Goal: Answer question/provide support: Share knowledge or assist other users

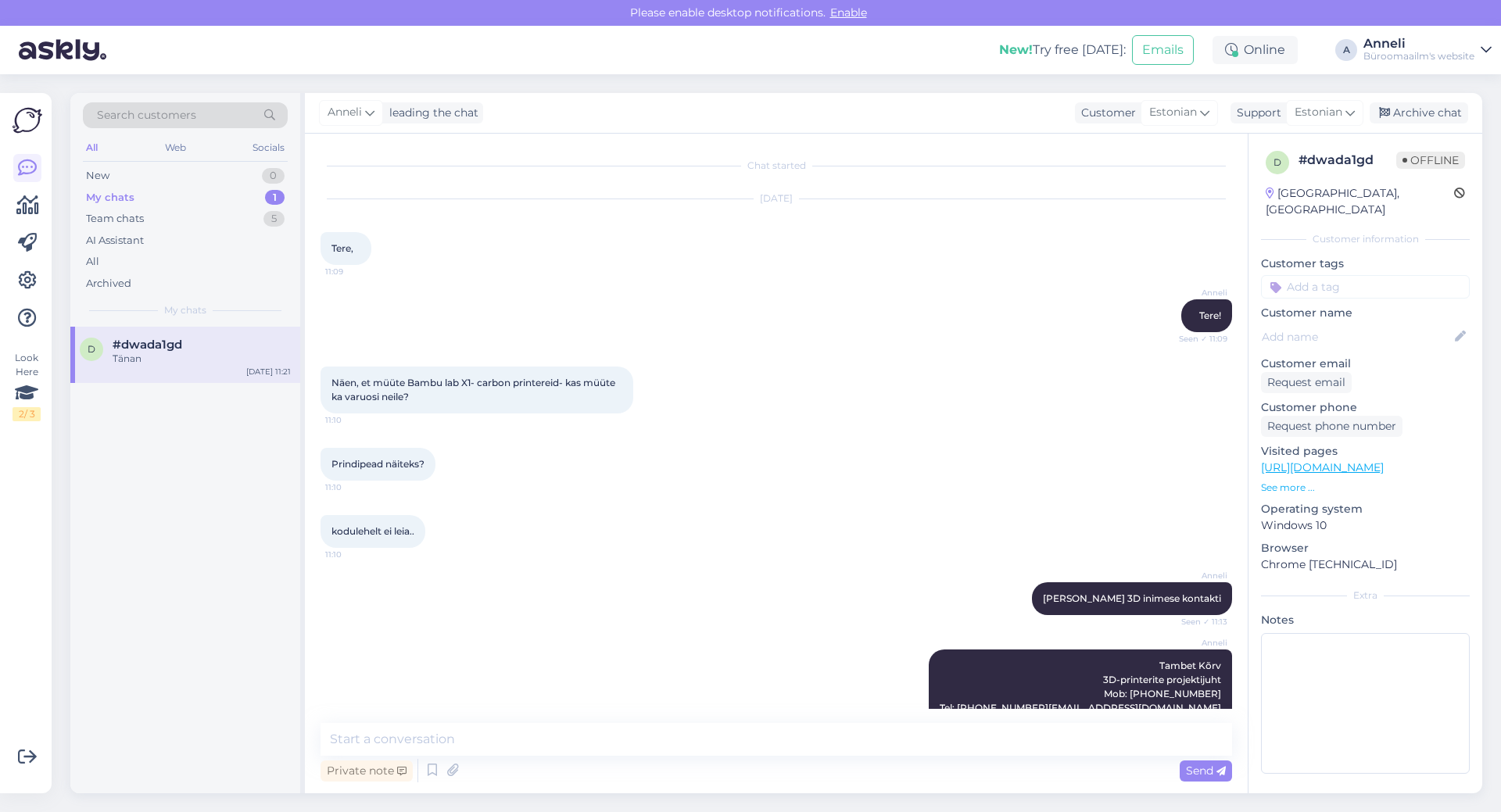
scroll to position [114, 0]
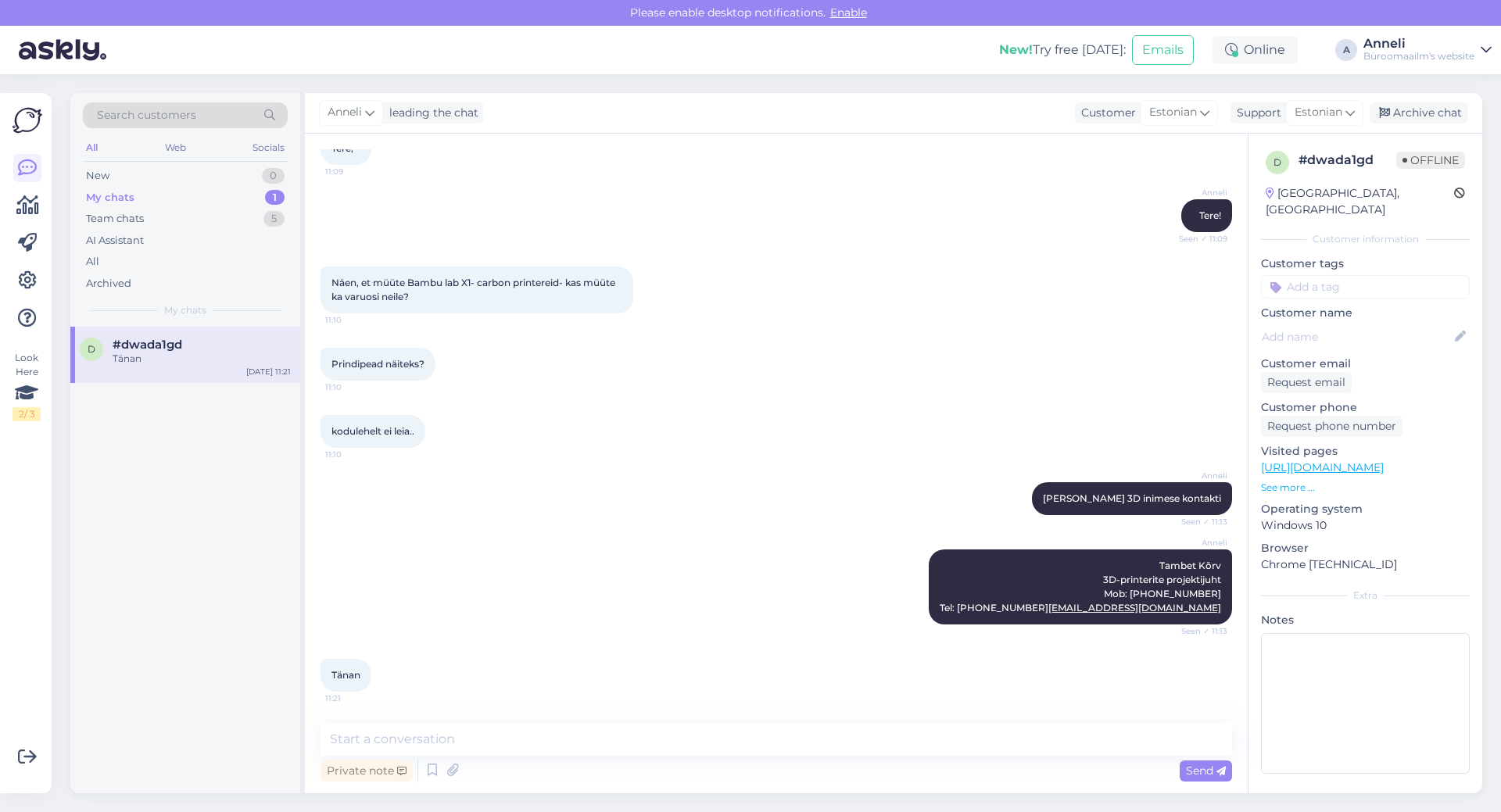
click at [235, 353] on div "Tänan" at bounding box center [201, 359] width 178 height 14
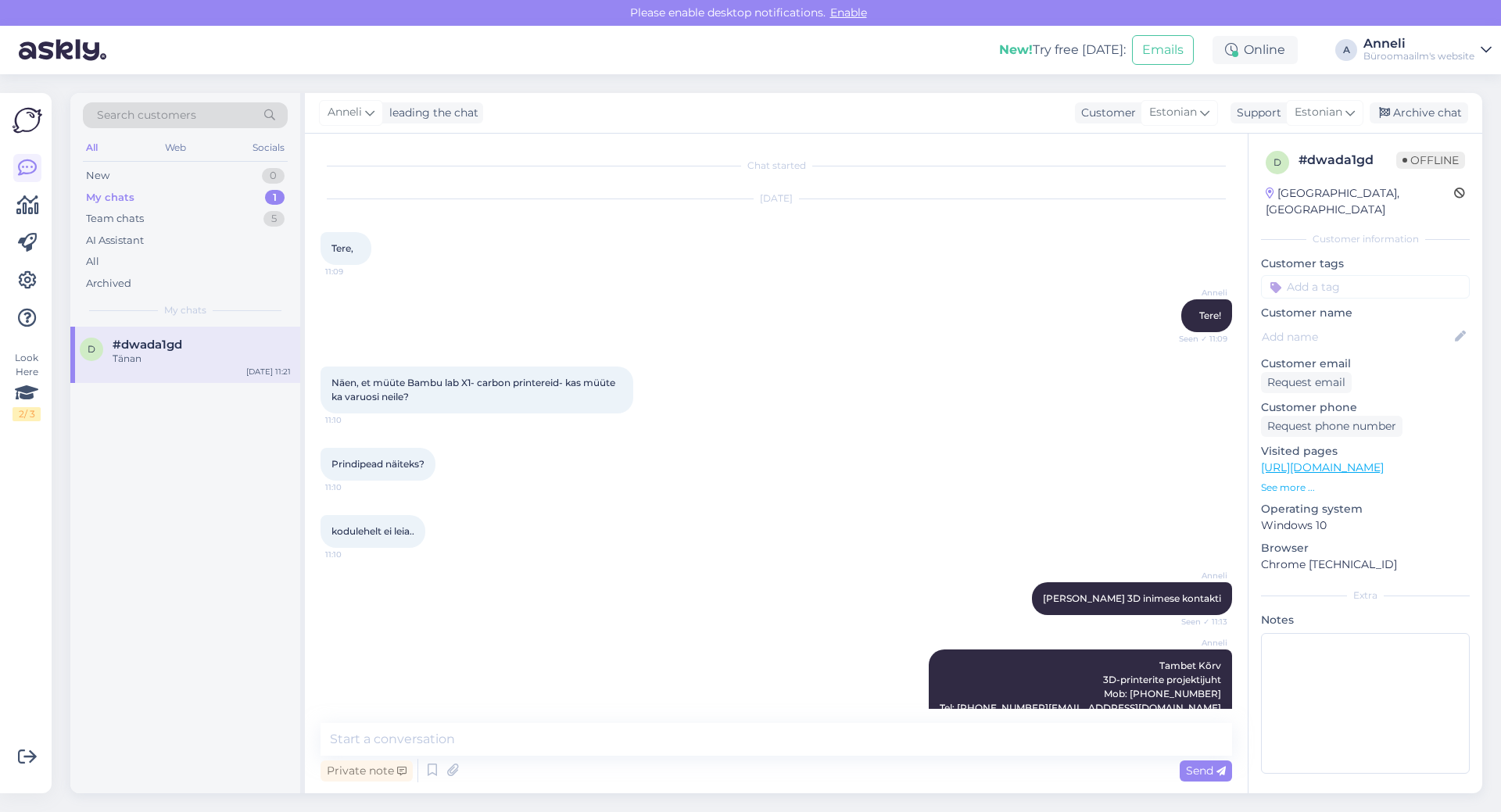
click at [808, 415] on div "Näen, et müüte Bambu lab X1- carbon printereid- kas müüte ka varuosi neile? 11:…" at bounding box center [776, 390] width 912 height 82
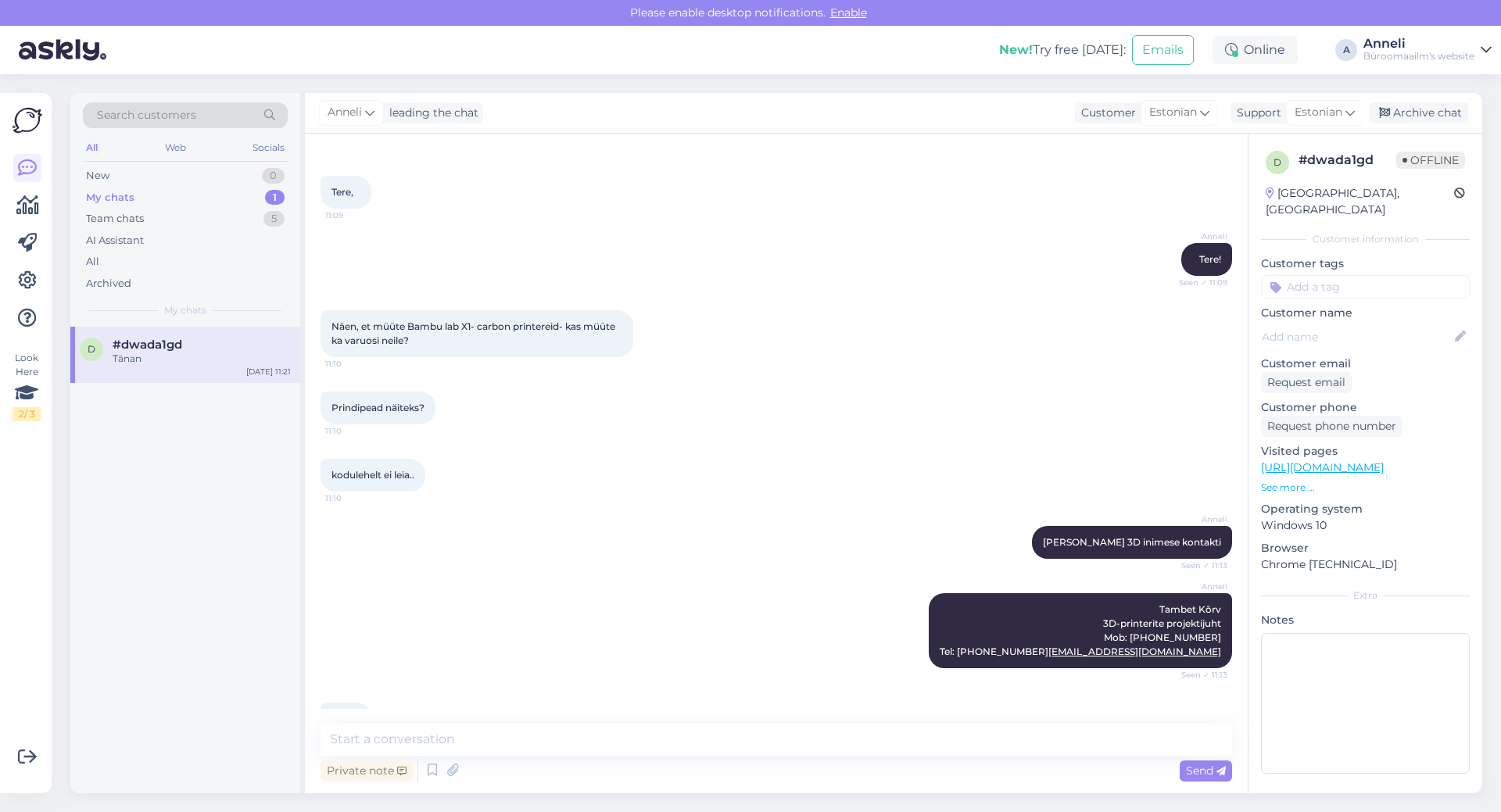
scroll to position [114, 0]
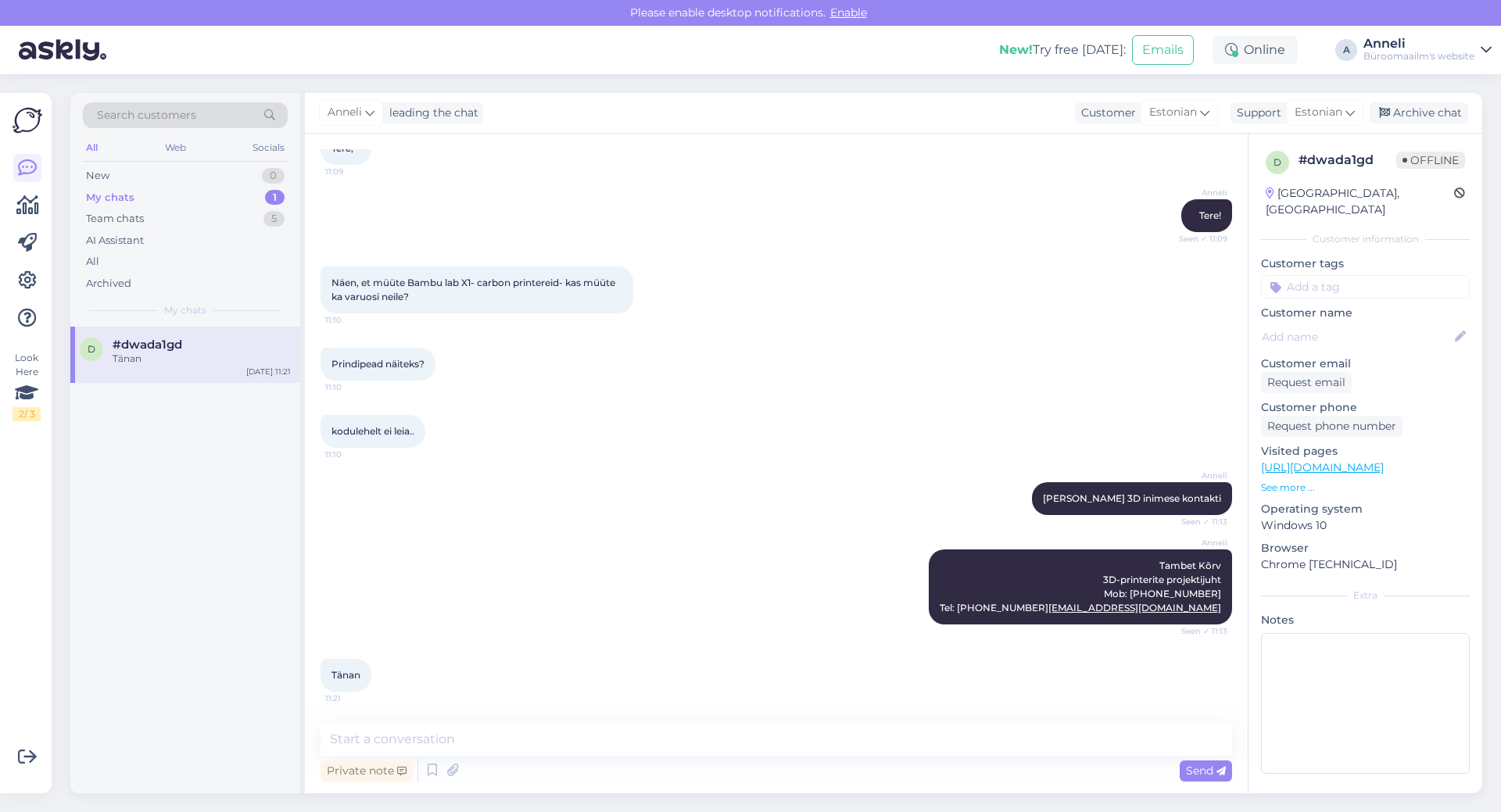
click at [799, 432] on div "kodulehelt ei leia.. 11:10" at bounding box center [776, 431] width 912 height 67
click at [614, 502] on div "[PERSON_NAME] [PERSON_NAME] 3D inimese kontakti Seen ✓ 11:13" at bounding box center [776, 499] width 912 height 67
click at [273, 167] on div "New 1" at bounding box center [185, 176] width 205 height 22
click at [211, 337] on div "2 #2cjyk8ey Tere! Sooviks tellida hiirt [URL][DOMAIN_NAME] ja näitab, et 1 olem…" at bounding box center [185, 362] width 230 height 70
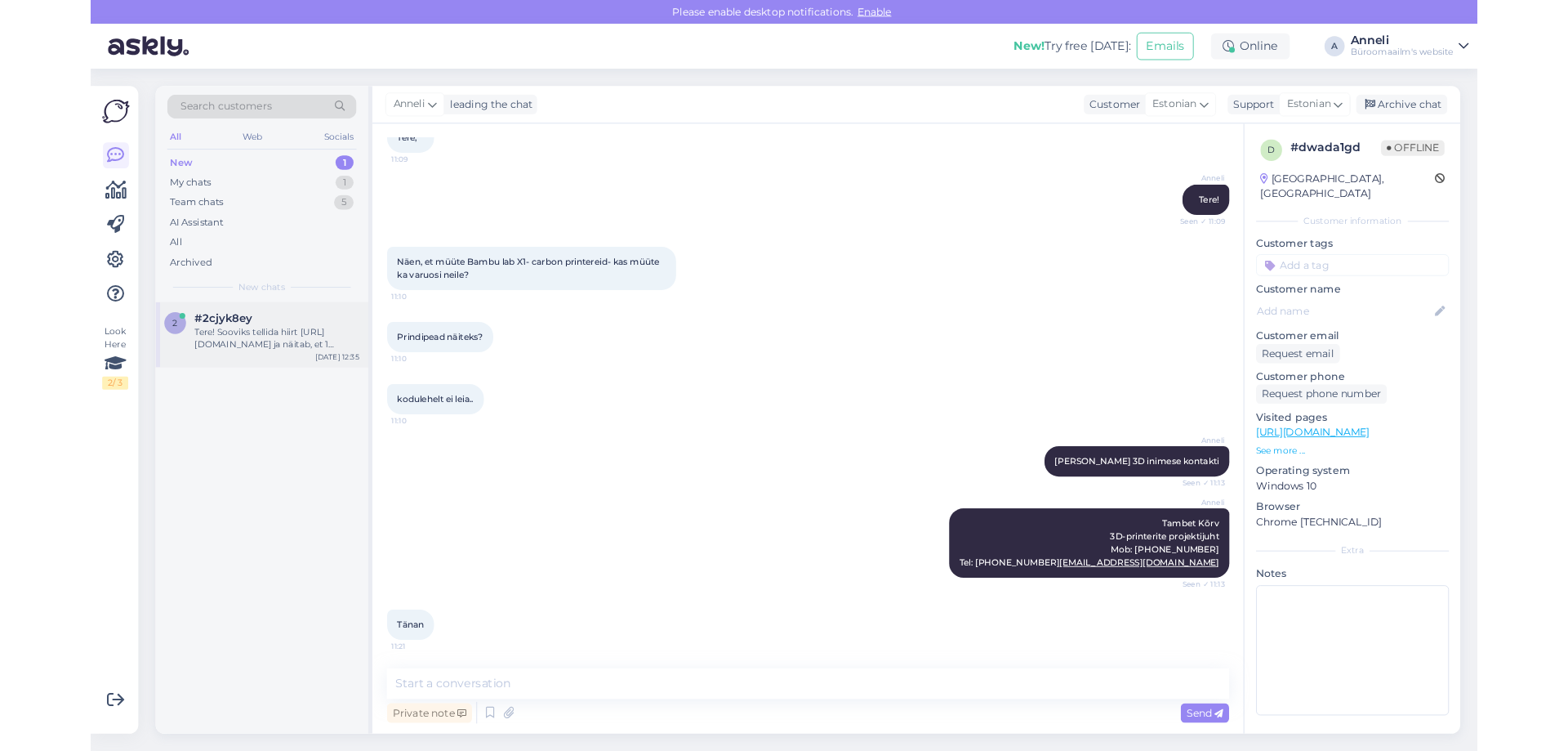
scroll to position [0, 0]
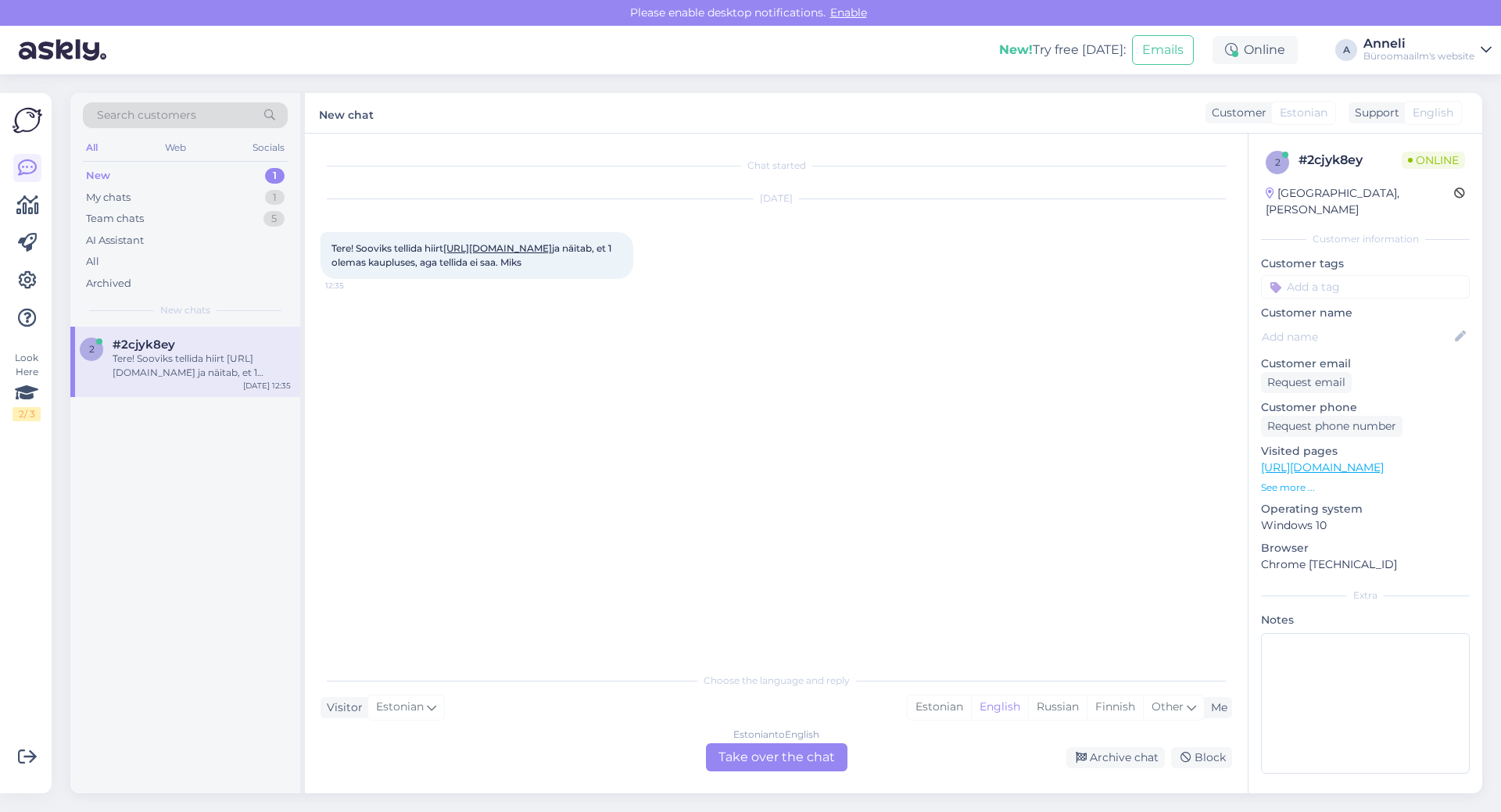
click at [703, 260] on div "[DATE] Tere! Sooviks tellida hiirt [URL][DOMAIN_NAME] ja näitab, et 1 olemas ka…" at bounding box center [776, 239] width 912 height 114
click at [521, 254] on link "[URL][DOMAIN_NAME]" at bounding box center [498, 248] width 109 height 12
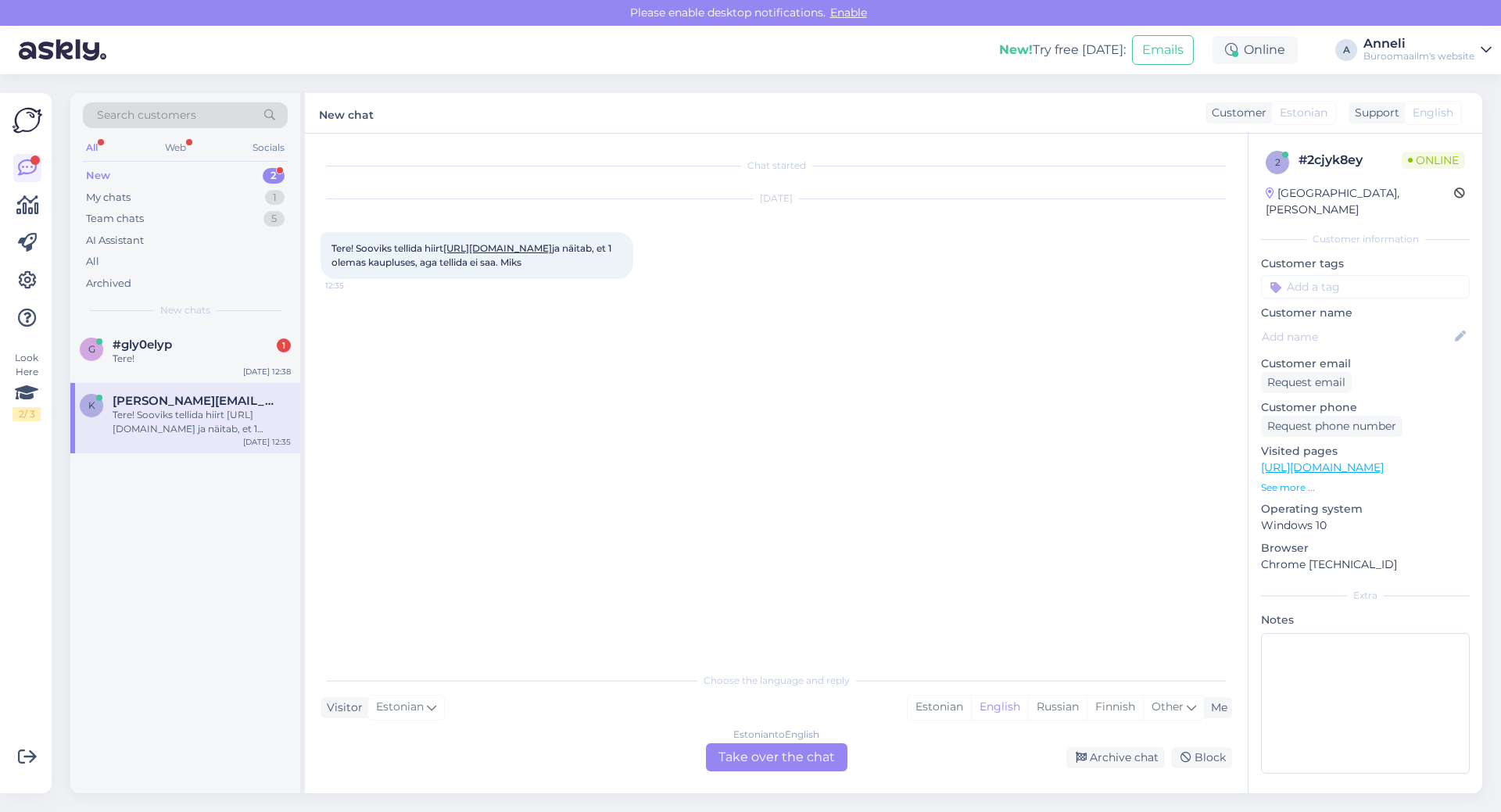
click at [876, 501] on div "Chat started [DATE] Tere! Sooviks tellida hiirt [URL][DOMAIN_NAME] ja näitab, e…" at bounding box center [783, 400] width 926 height 501
click at [994, 523] on div "Chat started [DATE] Tere! Sooviks tellida hiirt [URL][DOMAIN_NAME] ja näitab, e…" at bounding box center [783, 400] width 926 height 501
click at [932, 707] on div "Estonian" at bounding box center [940, 708] width 64 height 23
click at [812, 755] on div "Estonian to Estonian Take over the chat" at bounding box center [777, 757] width 142 height 28
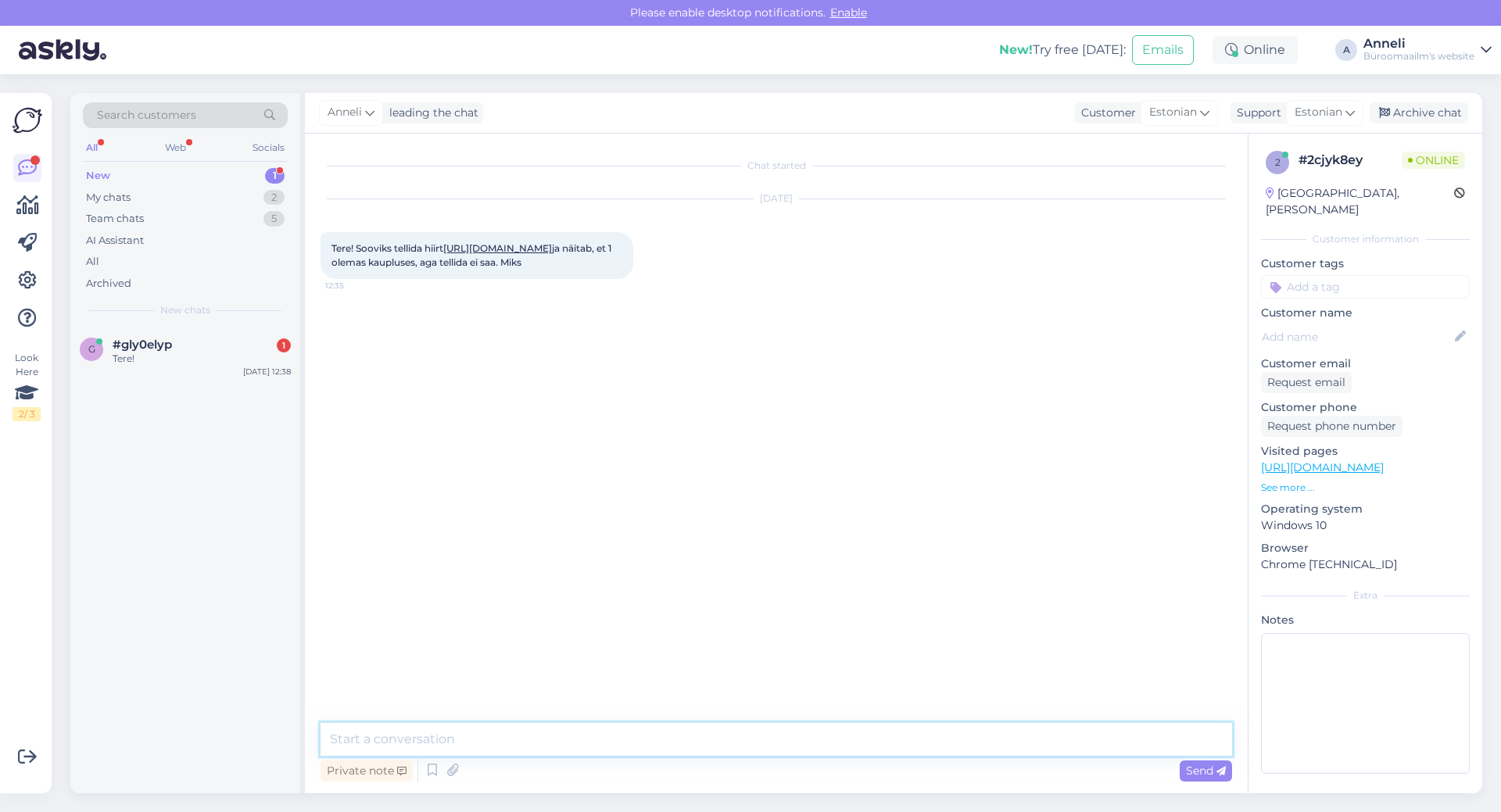
click at [800, 740] on textarea at bounding box center [776, 739] width 912 height 33
type textarea "Tere"
type textarea "kas olete veel muud [PERSON_NAME] tellimas?"
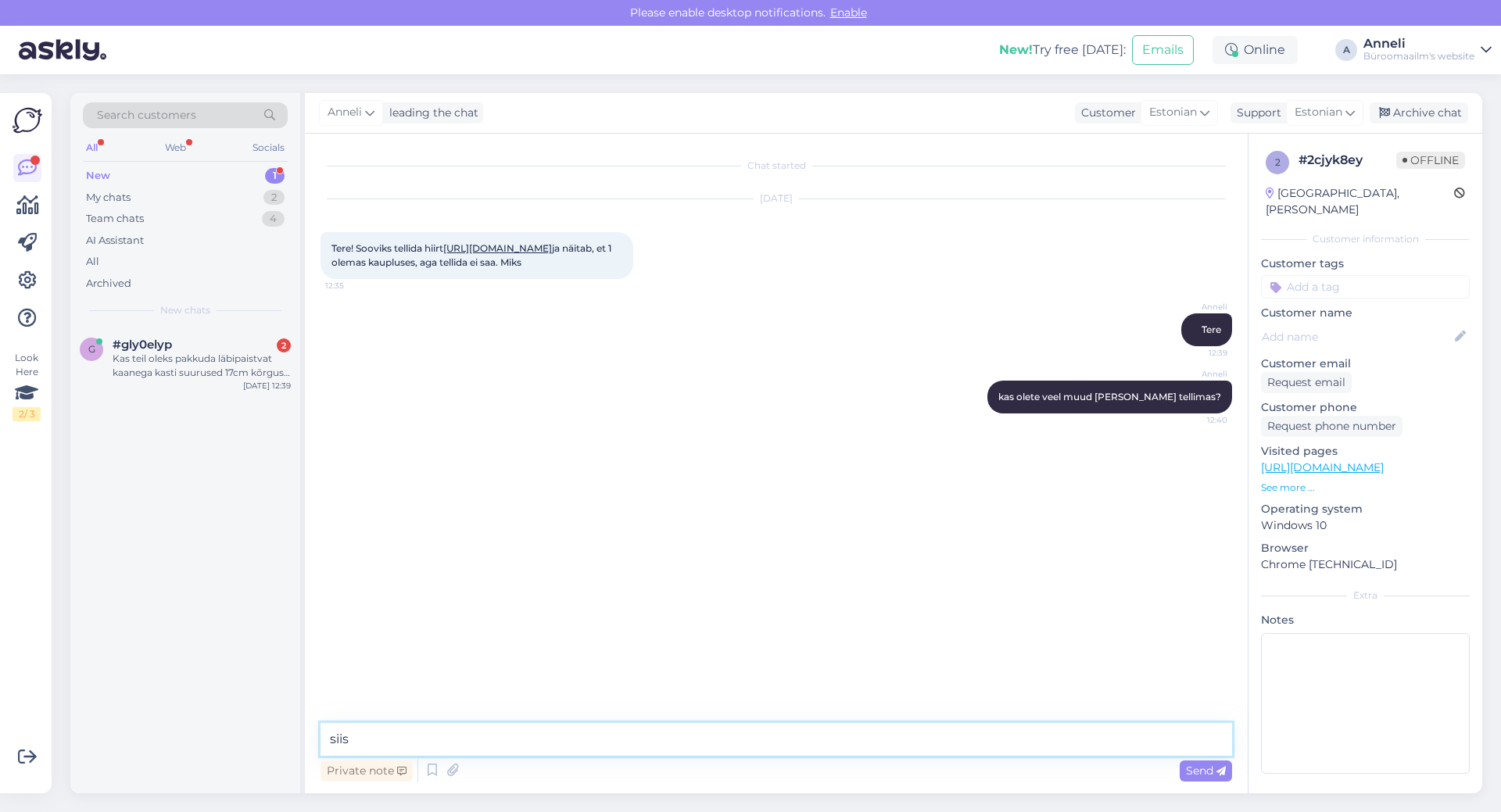
click at [419, 737] on textarea "siis" at bounding box center [776, 739] width 912 height 33
type textarea "s"
click at [521, 518] on div "Chat started [DATE] Tere! Sooviks tellida hiirt [URL][DOMAIN_NAME] ja näitab, e…" at bounding box center [783, 428] width 926 height 560
click at [722, 431] on div "[PERSON_NAME] kas olete veel muud [PERSON_NAME] tellimas? 12:40" at bounding box center [776, 397] width 912 height 67
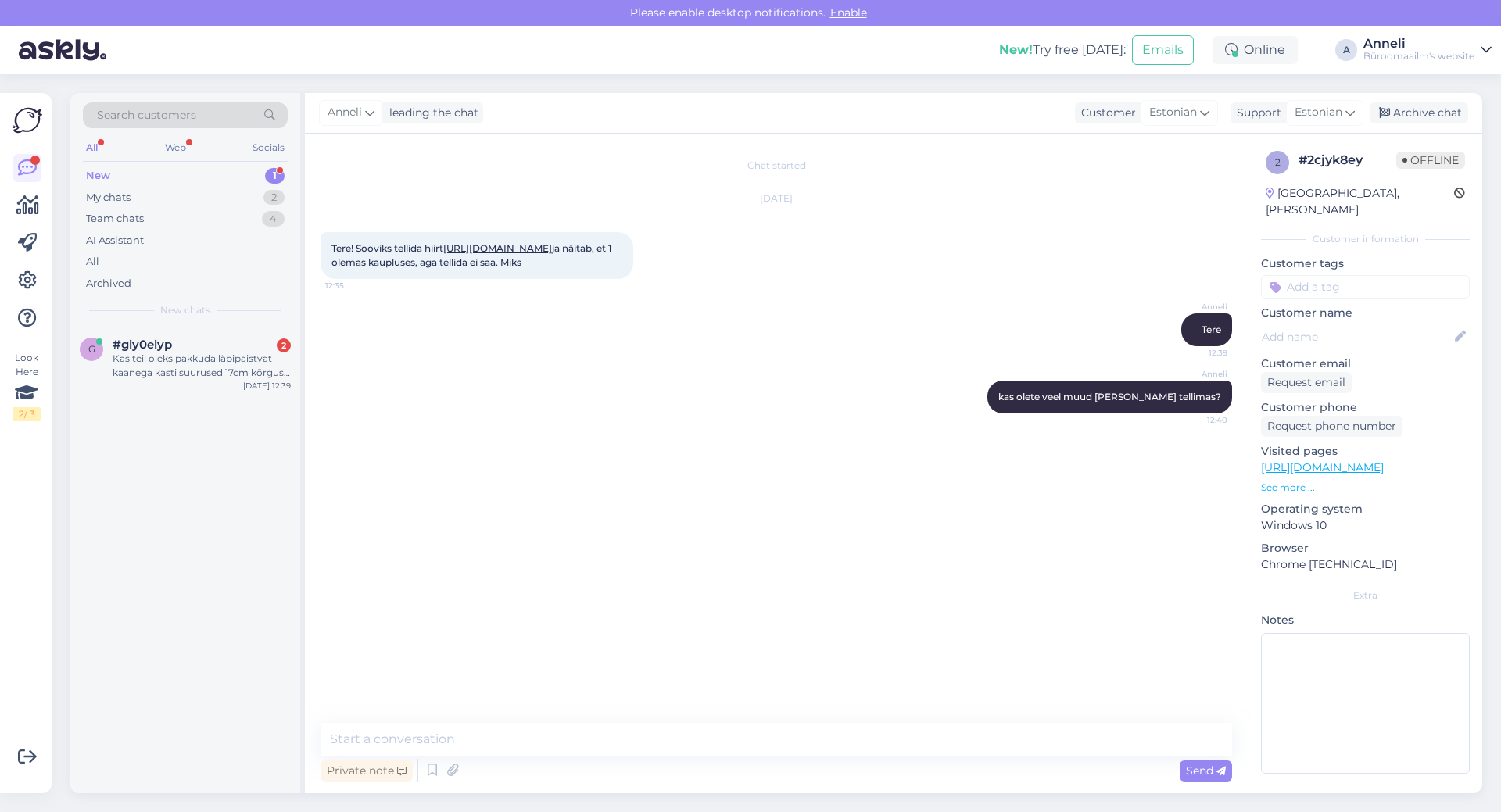
click at [784, 597] on div "Chat started [DATE] Tere! Sooviks tellida hiirt [URL][DOMAIN_NAME] ja näitab, e…" at bounding box center [783, 428] width 926 height 560
click at [742, 733] on textarea at bounding box center [776, 739] width 912 height 33
type textarea "v"
click at [256, 365] on div "Kas teil oleks pakkuda läbipaistvat kaanega kasti suurused 17cm kõrgus 59cm pik…" at bounding box center [201, 366] width 178 height 28
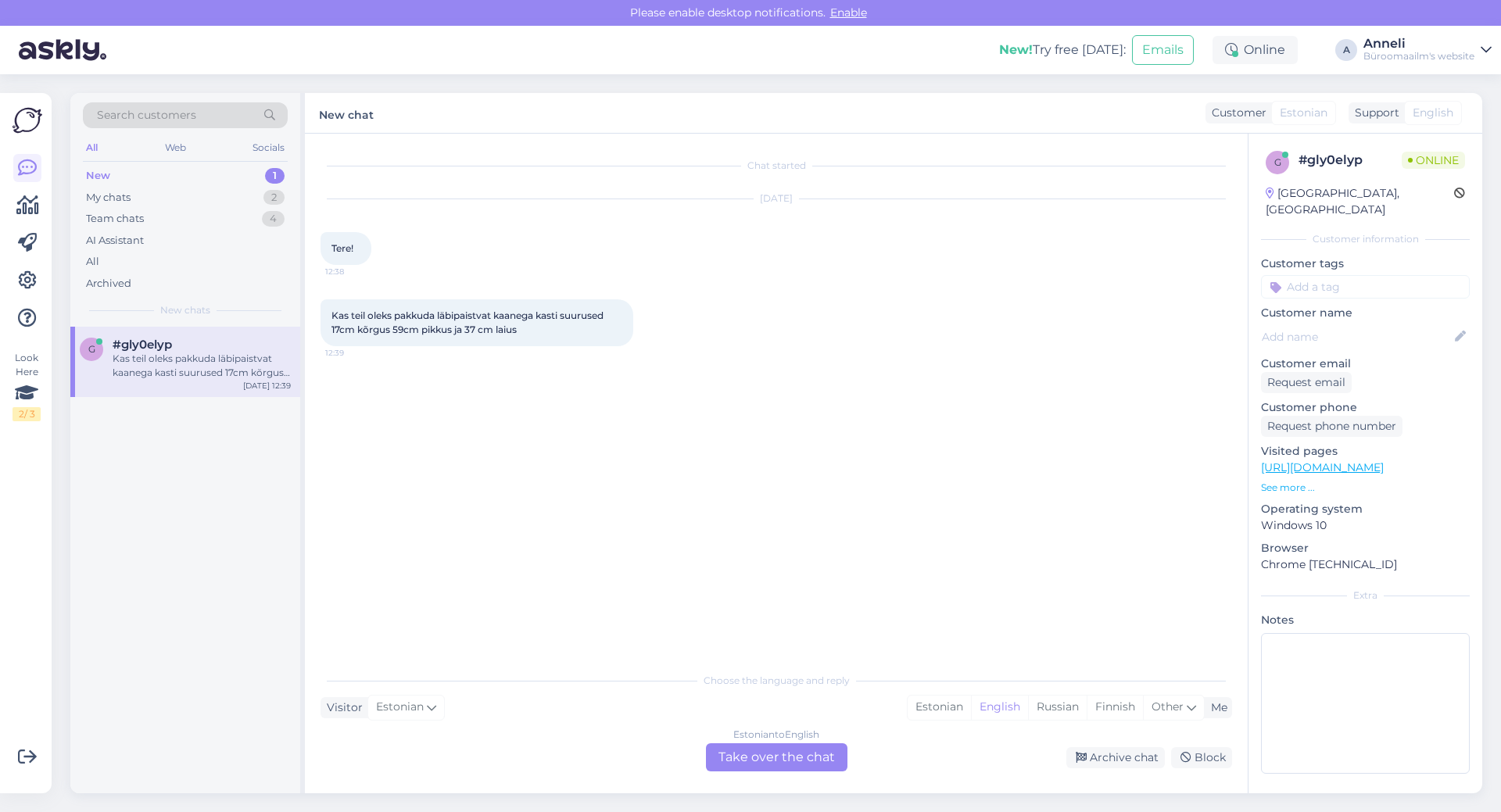
click at [702, 420] on div "Chat started [DATE] Tere! 12:38 Kas teil oleks pakkuda läbipaistvat kaanega kas…" at bounding box center [783, 400] width 926 height 501
click at [957, 306] on div "Kas teil oleks pakkuda läbipaistvat kaanega kasti suurused 17cm kõrgus 59cm pik…" at bounding box center [776, 322] width 912 height 82
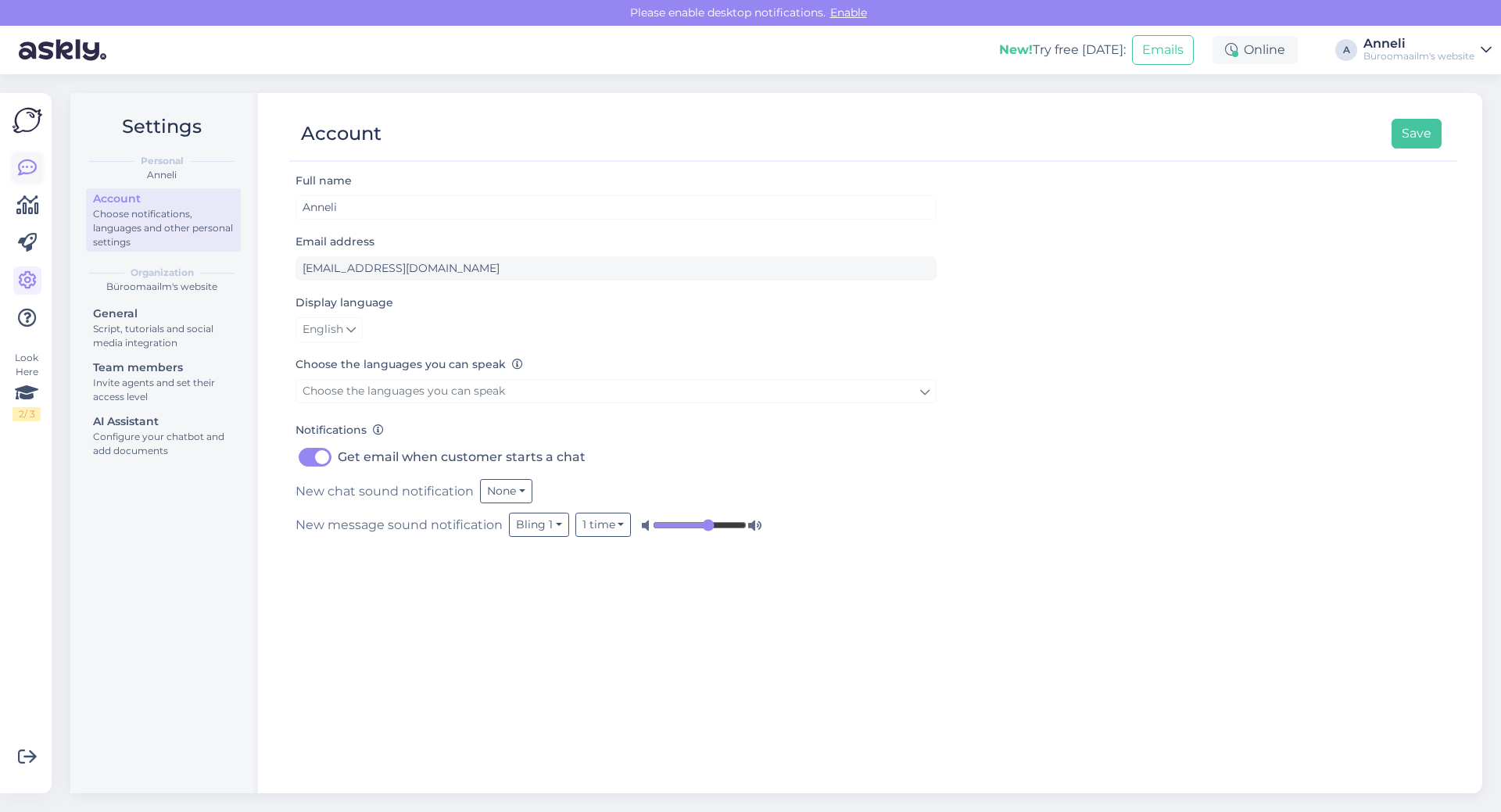
click at [34, 162] on icon at bounding box center [27, 168] width 19 height 19
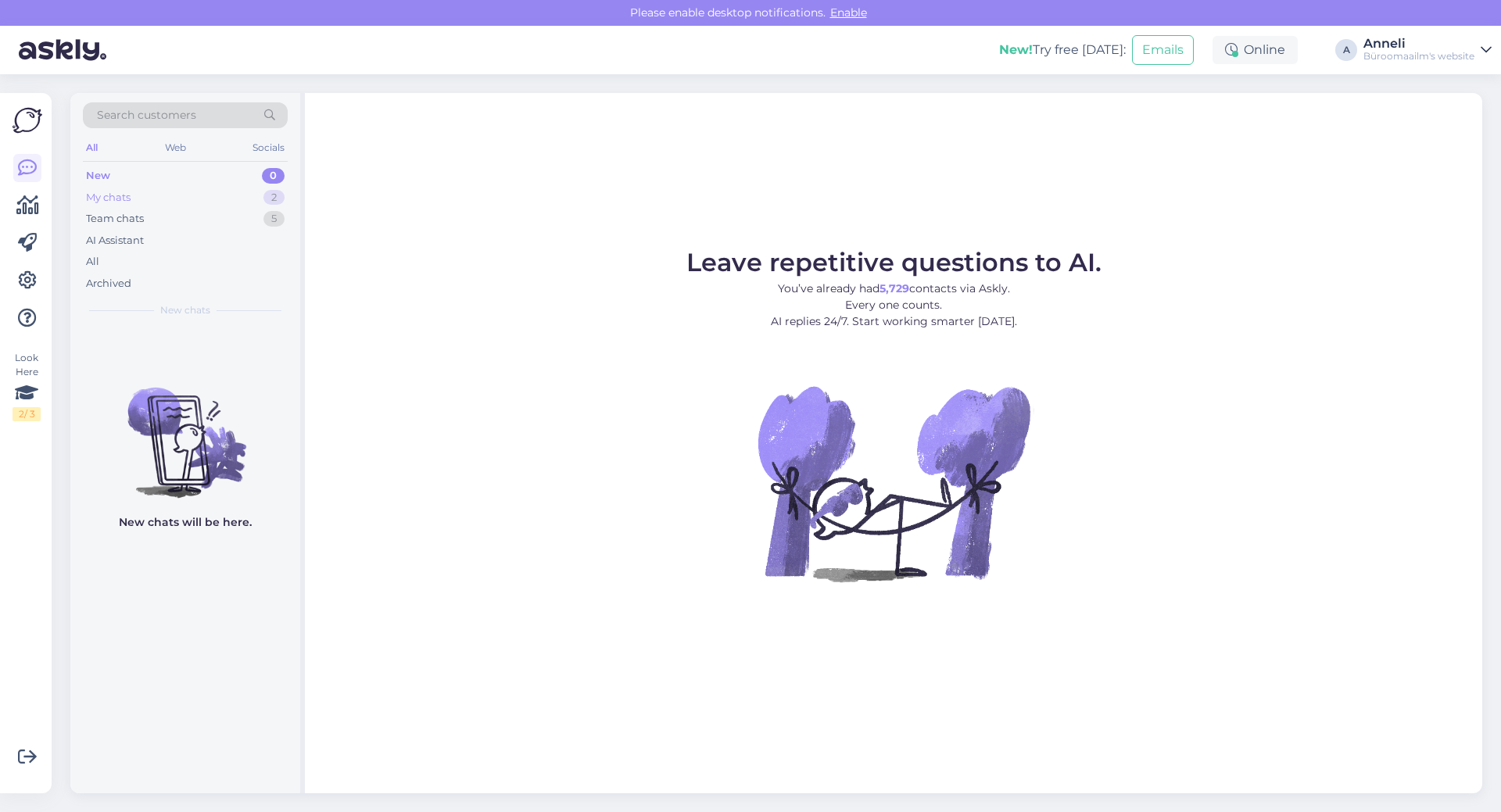
click at [275, 193] on div "2" at bounding box center [274, 198] width 22 height 15
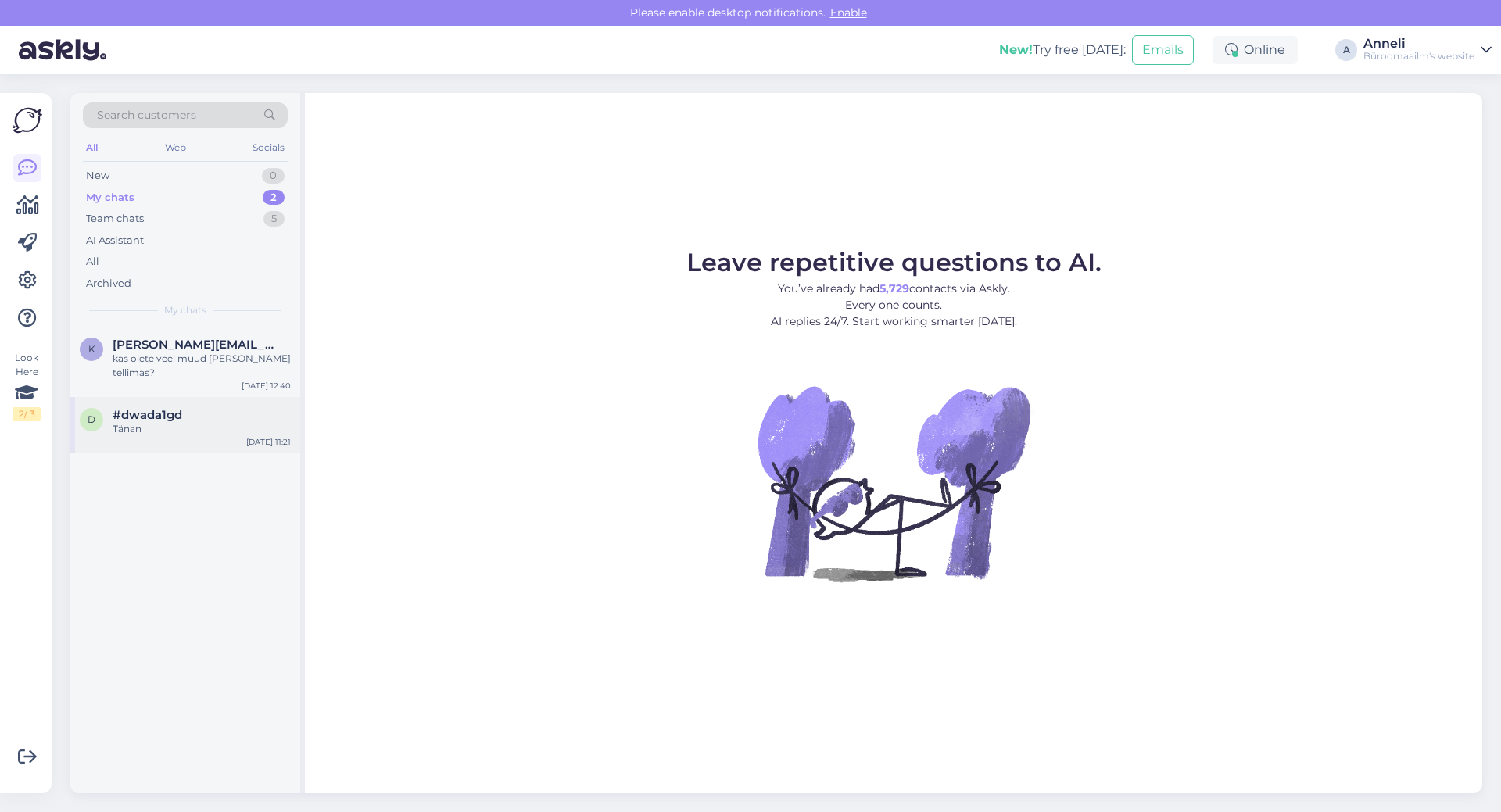
click at [159, 408] on span "#dwada1gd" at bounding box center [146, 415] width 69 height 14
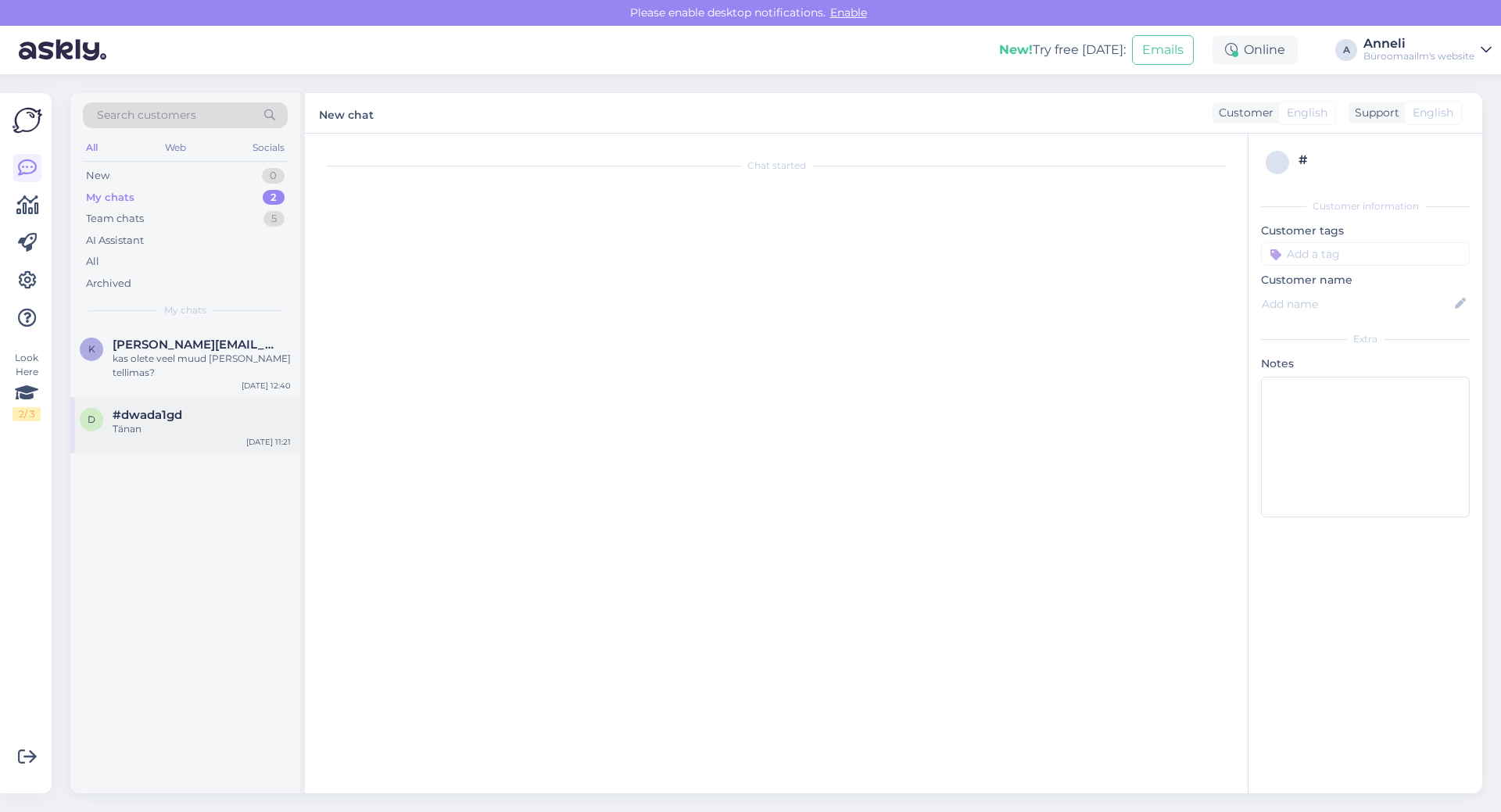
scroll to position [114, 0]
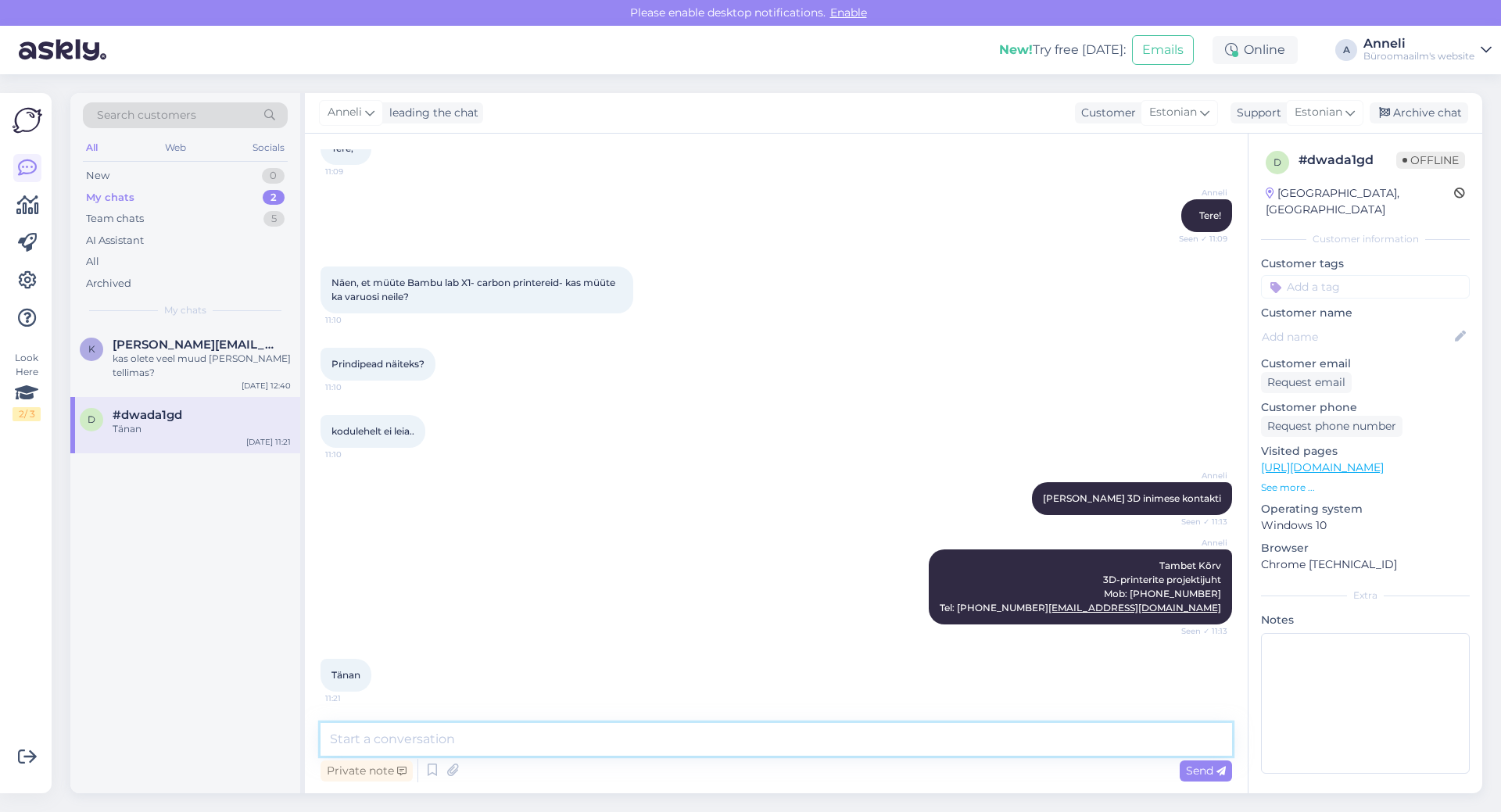
click at [532, 745] on textarea at bounding box center [776, 739] width 912 height 33
click at [1426, 120] on div "Archive chat" at bounding box center [1419, 113] width 99 height 22
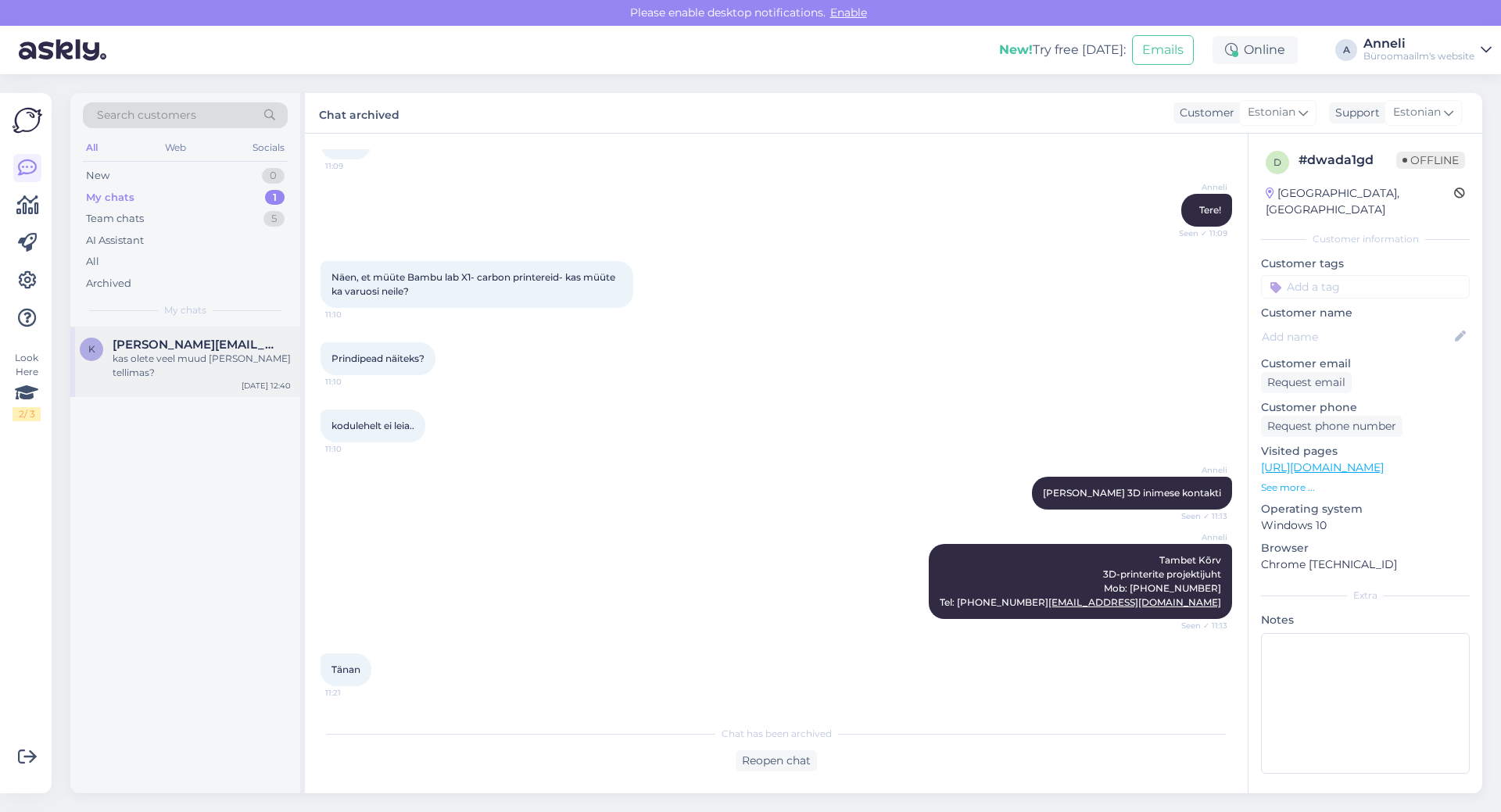
click at [240, 346] on span "[PERSON_NAME][EMAIL_ADDRESS][DOMAIN_NAME]" at bounding box center [193, 345] width 163 height 14
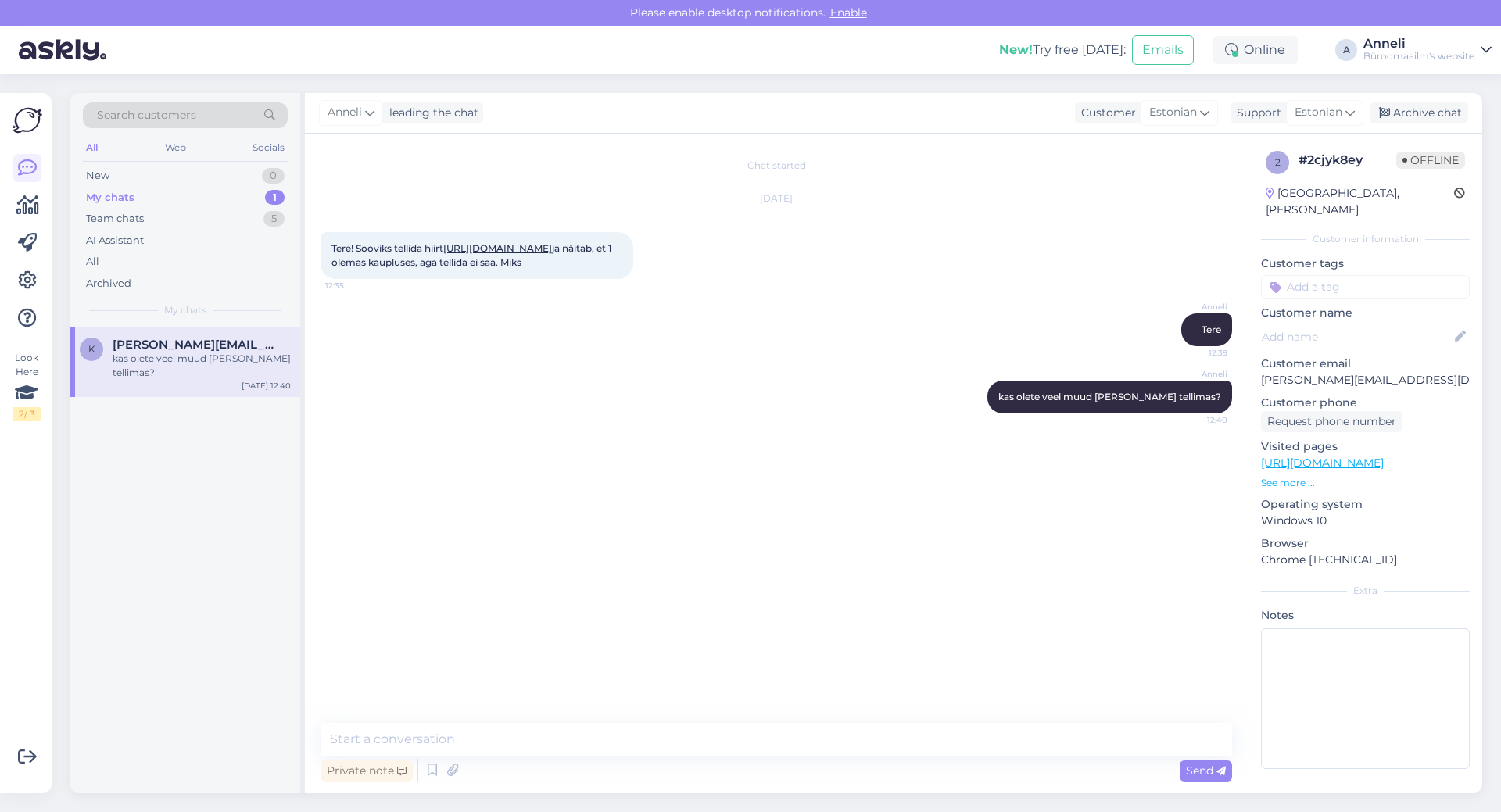
click at [589, 494] on div "Chat started [DATE] Tere! Sooviks tellida hiirt [URL][DOMAIN_NAME] ja näitab, e…" at bounding box center [783, 428] width 926 height 560
